Goal: Register for event/course

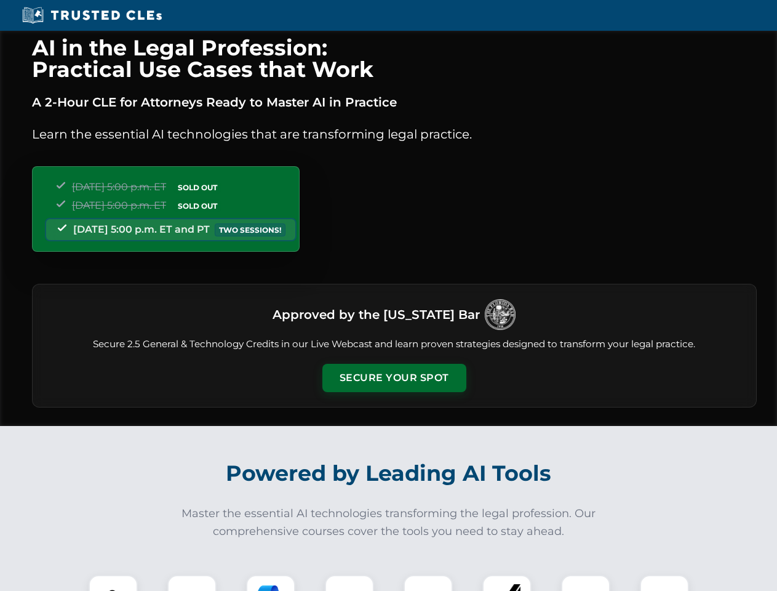
click at [394, 378] on button "Secure Your Spot" at bounding box center [394, 378] width 144 height 28
click at [113, 583] on img at bounding box center [113, 599] width 36 height 36
